Goal: Task Accomplishment & Management: Use online tool/utility

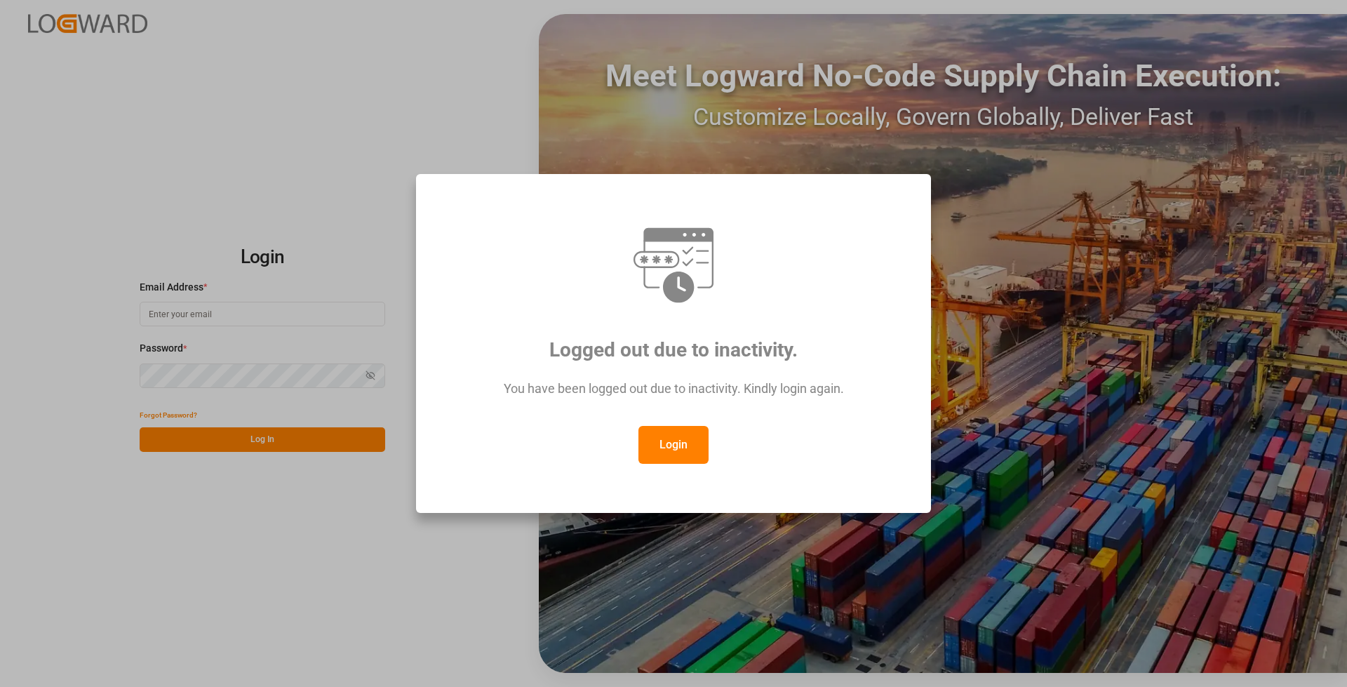
click at [686, 451] on button "Login" at bounding box center [674, 445] width 70 height 38
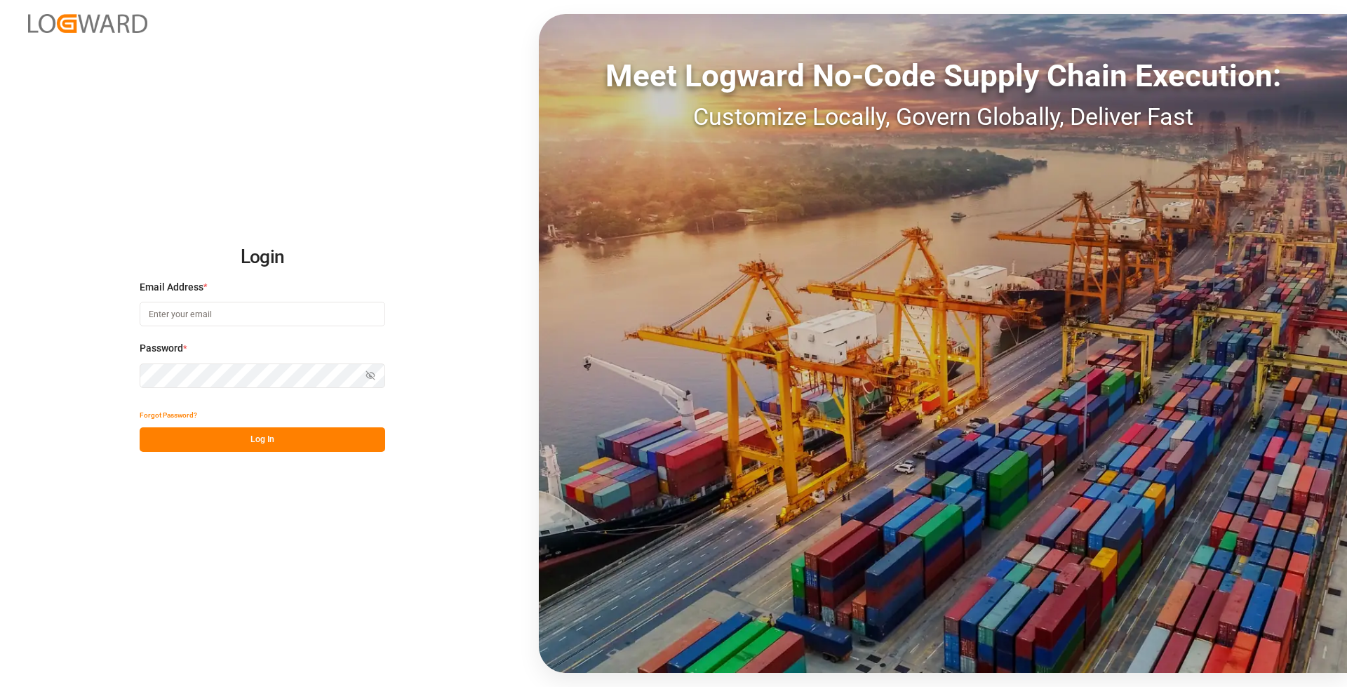
drag, startPoint x: 230, startPoint y: 314, endPoint x: 516, endPoint y: 537, distance: 362.9
click at [232, 314] on input at bounding box center [263, 314] width 246 height 25
type input "[PERSON_NAME][EMAIL_ADDRESS][PERSON_NAME][DOMAIN_NAME]"
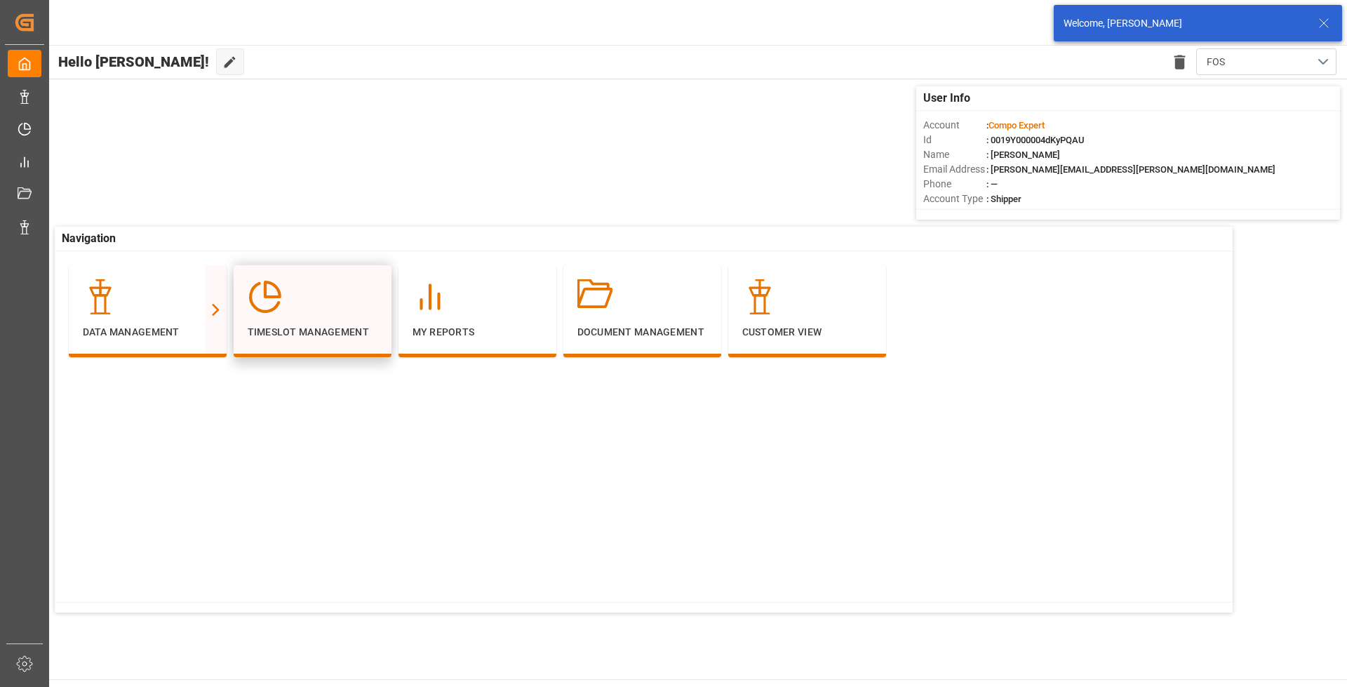
click at [306, 321] on div "Timeslot Management" at bounding box center [313, 309] width 130 height 60
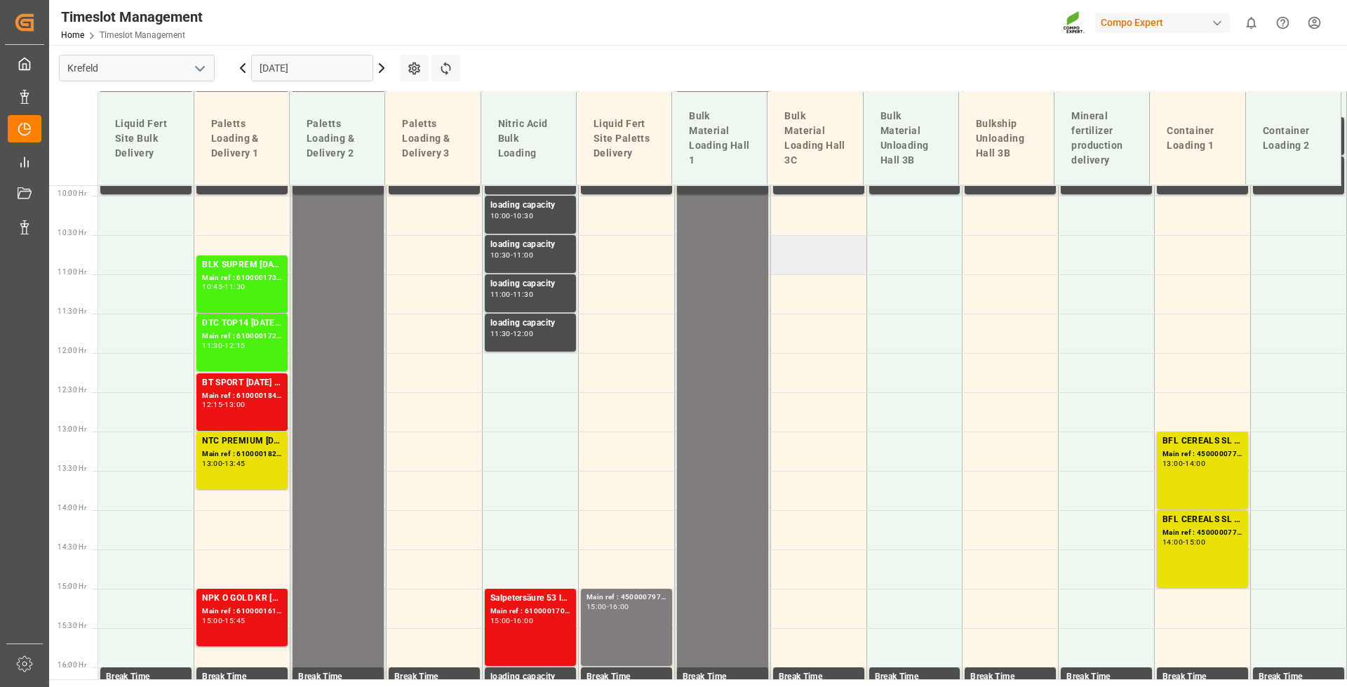
scroll to position [776, 0]
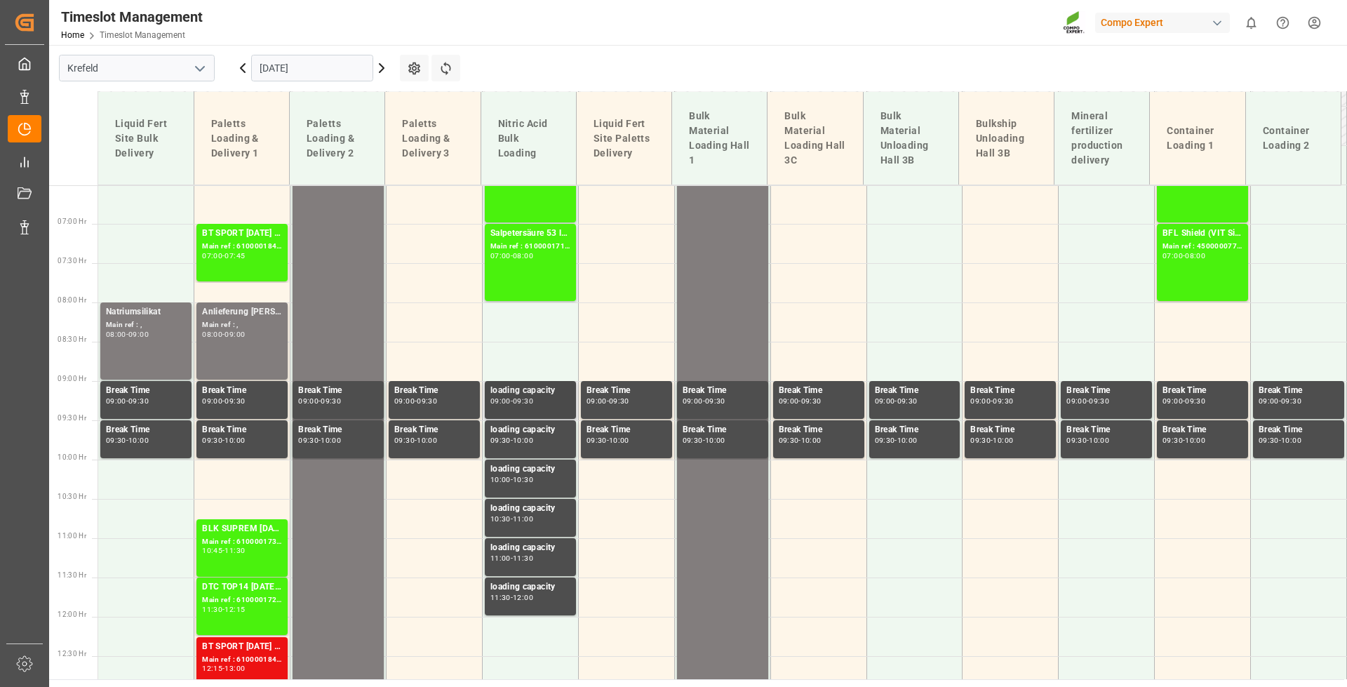
scroll to position [504, 0]
